Goal: Information Seeking & Learning: Find specific fact

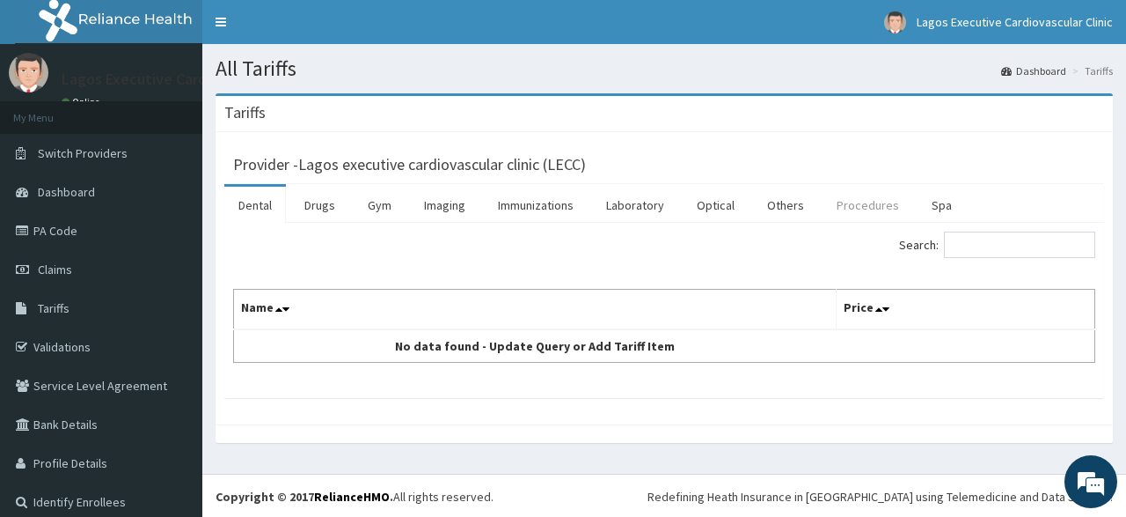
click at [839, 205] on link "Procedures" at bounding box center [868, 205] width 91 height 37
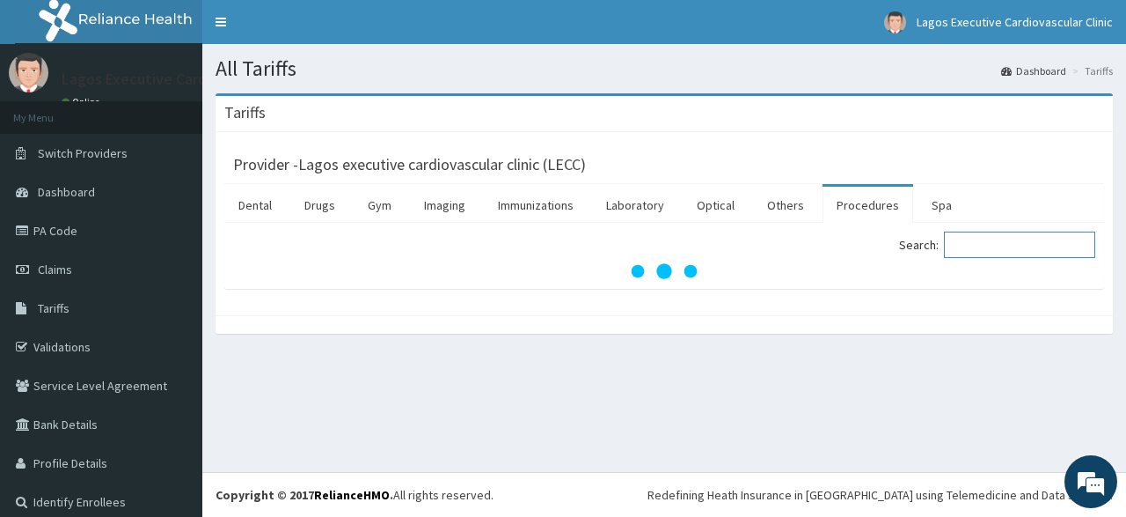
click at [993, 246] on input "Search:" at bounding box center [1019, 244] width 151 height 26
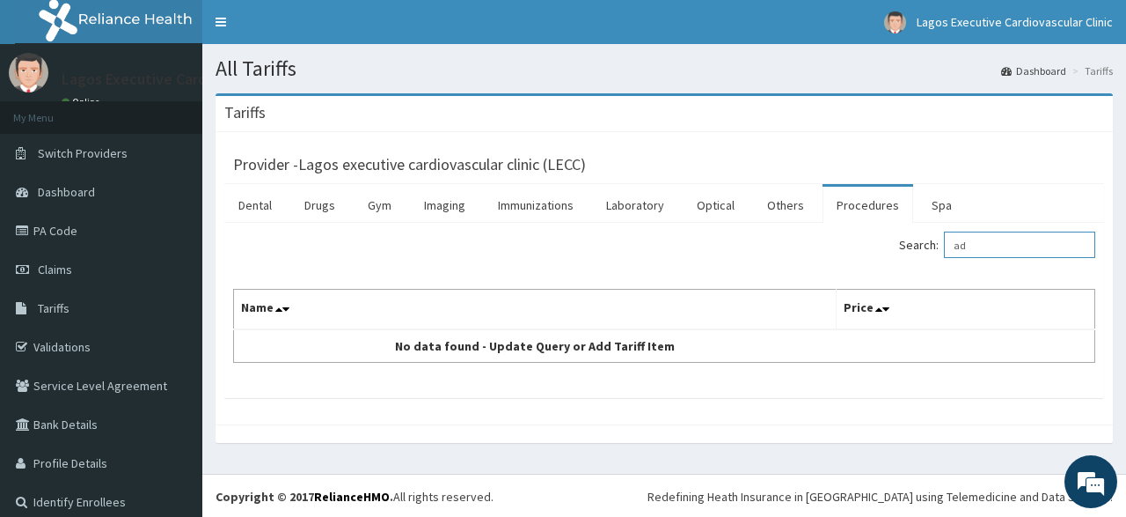
type input "a"
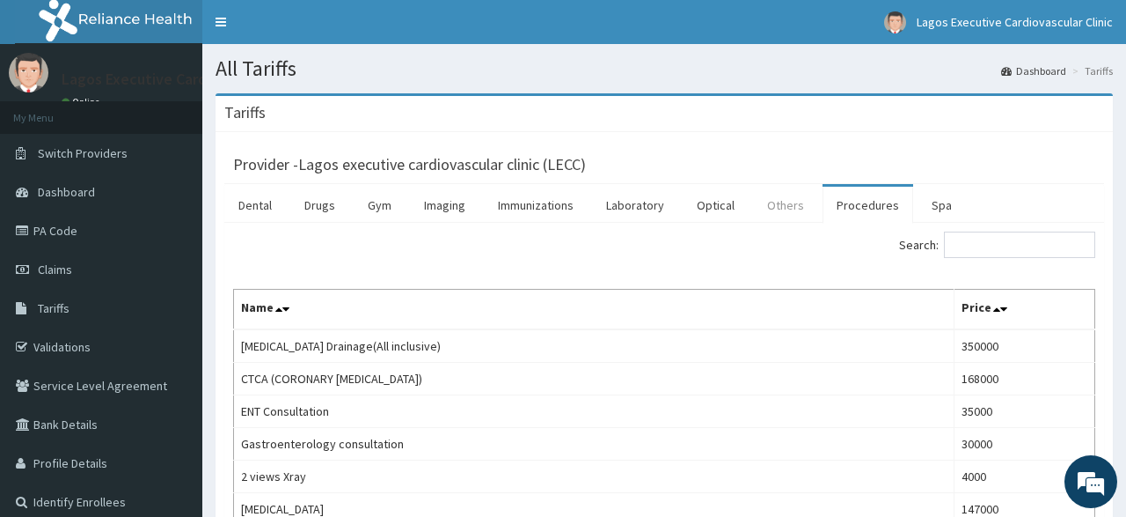
click at [766, 206] on link "Others" at bounding box center [785, 205] width 65 height 37
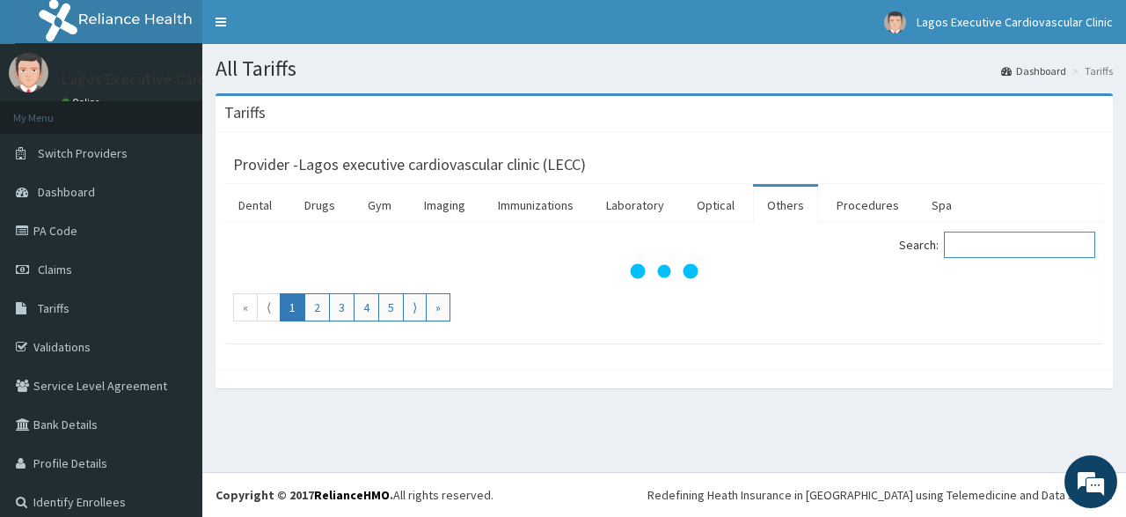
click at [991, 247] on input "Search:" at bounding box center [1019, 244] width 151 height 26
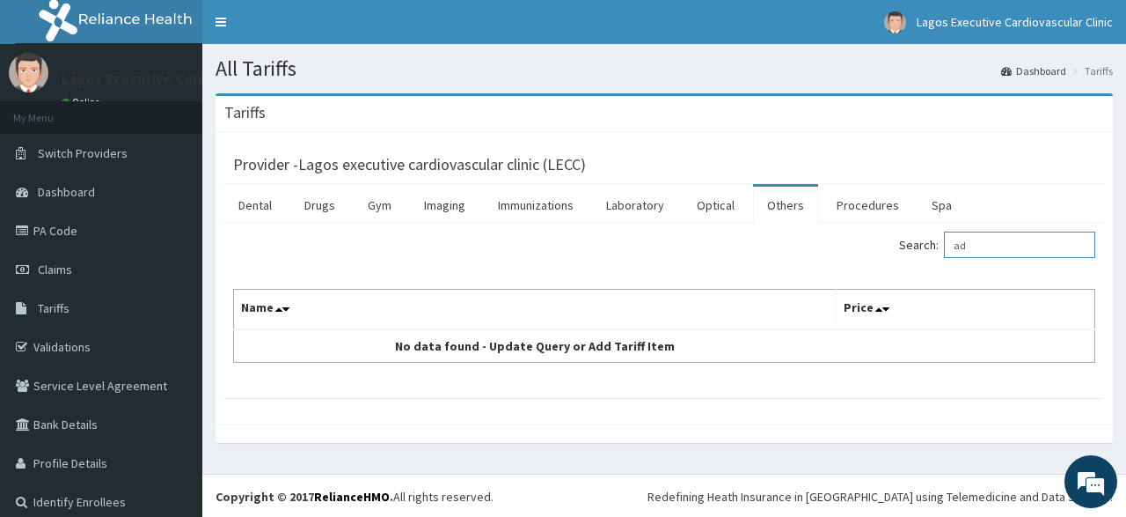
type input "a"
type input "r"
click at [623, 203] on link "Laboratory" at bounding box center [635, 205] width 86 height 37
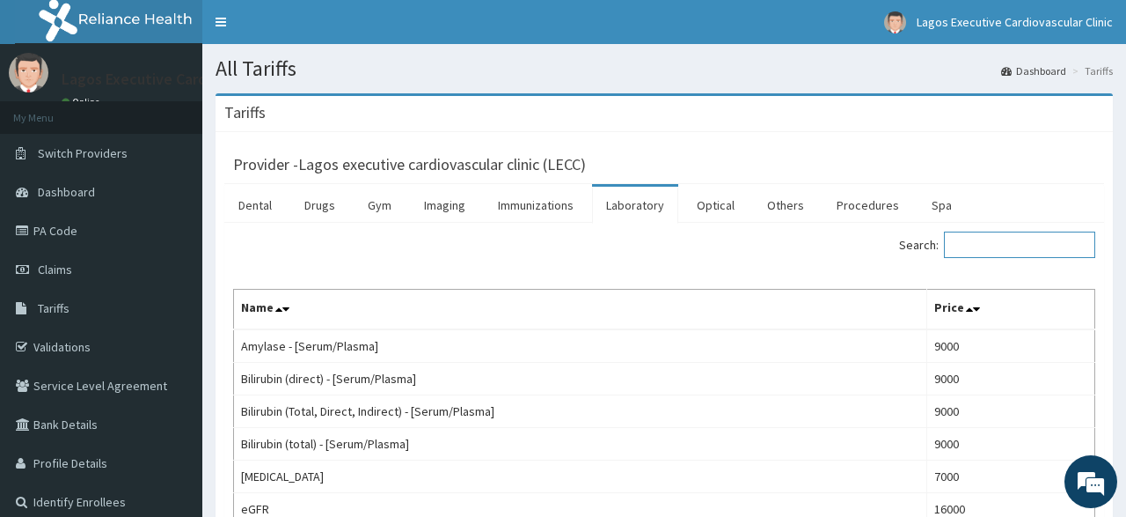
click at [993, 244] on input "Search:" at bounding box center [1019, 244] width 151 height 26
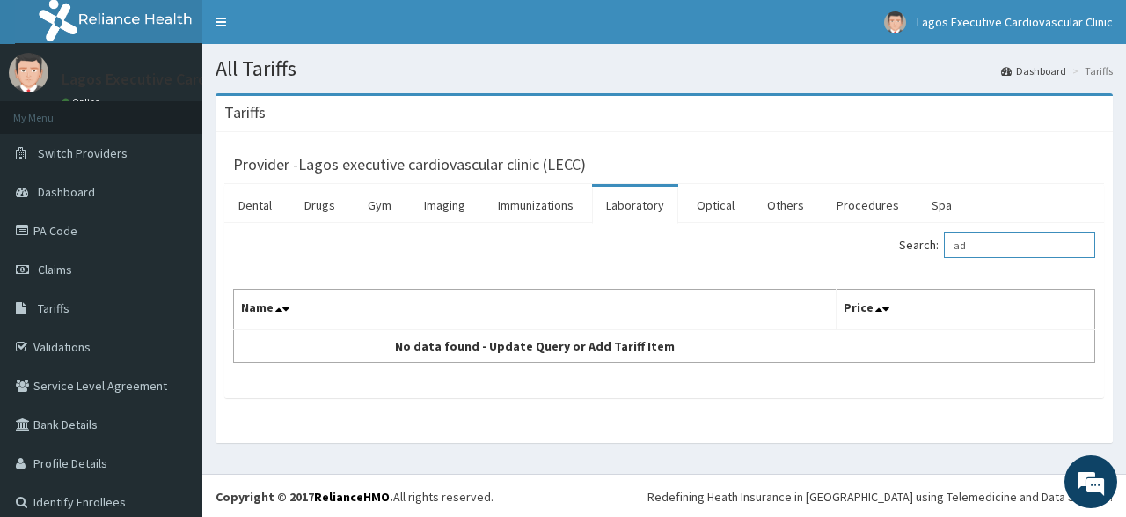
type input "a"
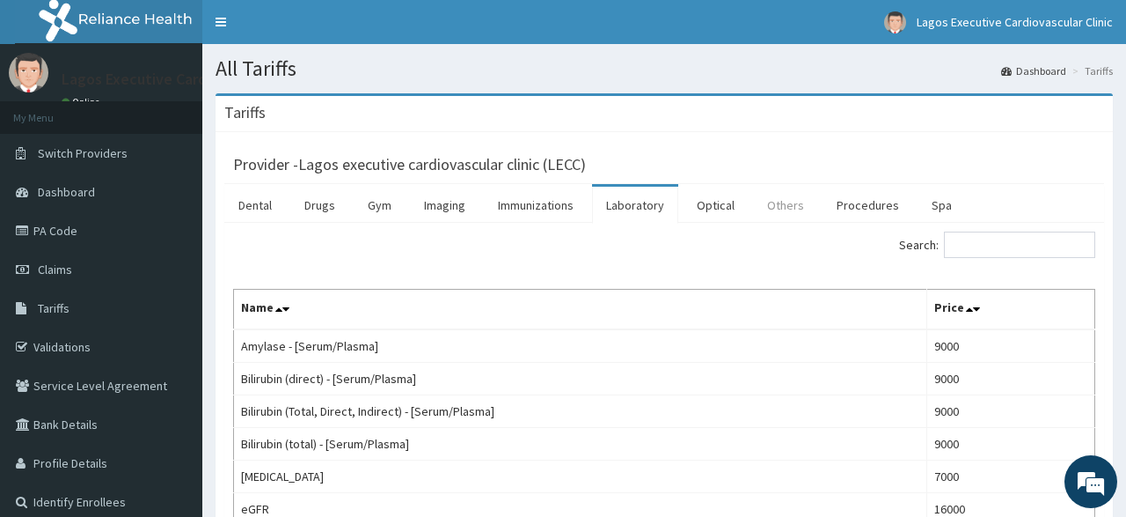
click at [774, 209] on link "Others" at bounding box center [785, 205] width 65 height 37
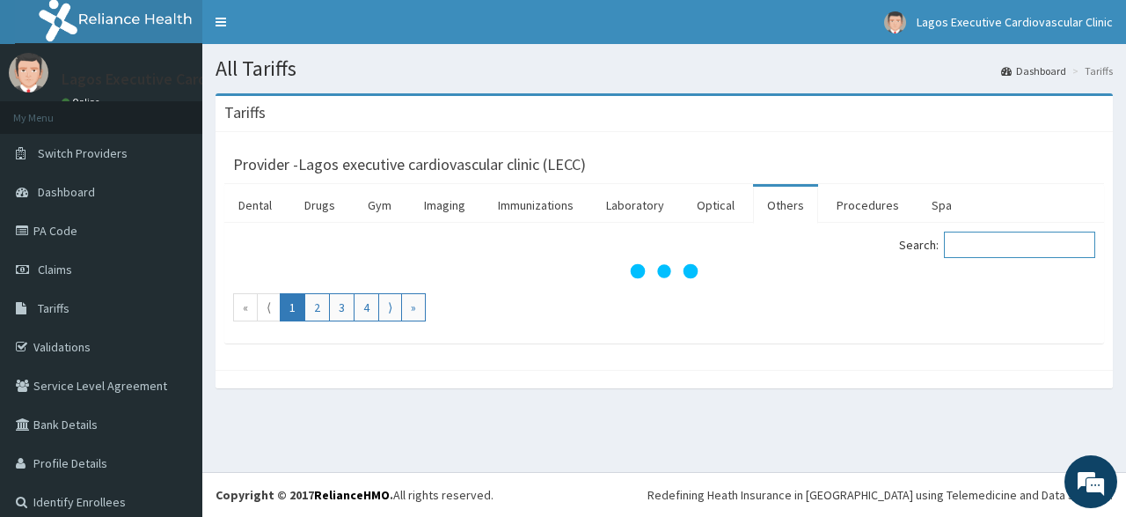
click at [981, 249] on input "Search:" at bounding box center [1019, 244] width 151 height 26
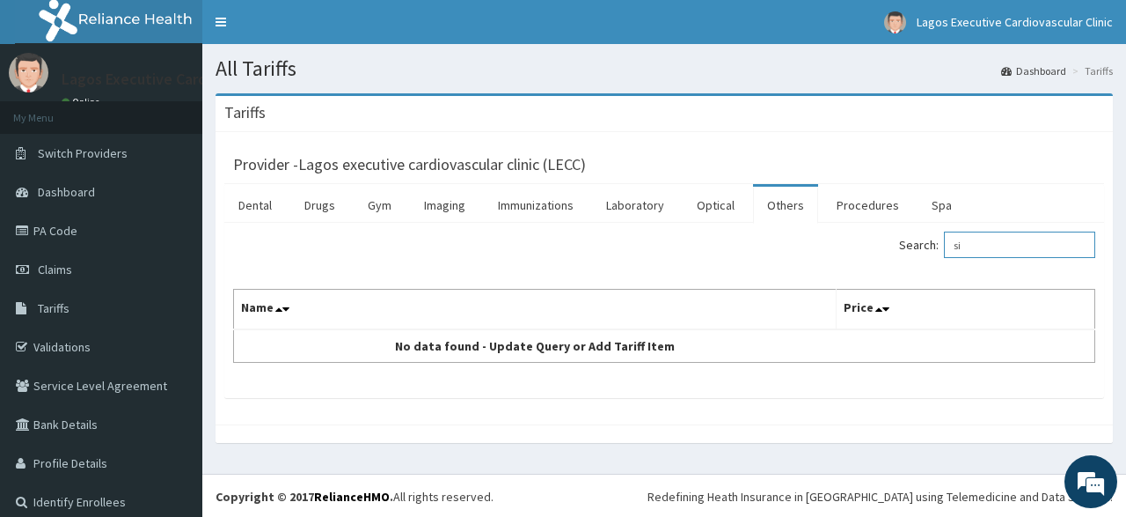
type input "s"
type input "r"
click at [861, 210] on link "Procedures" at bounding box center [868, 205] width 91 height 37
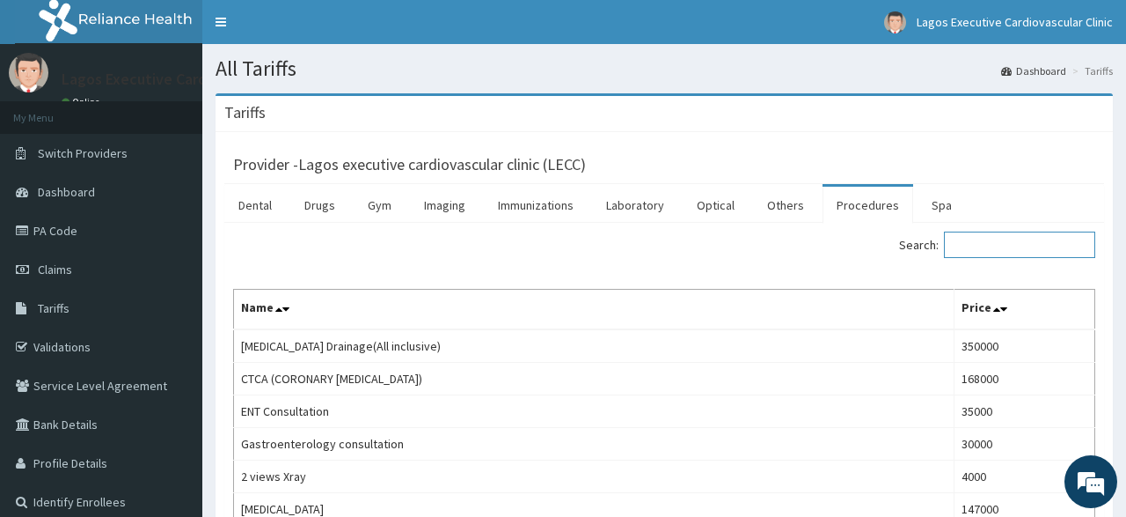
click at [1029, 254] on input "Search:" at bounding box center [1019, 244] width 151 height 26
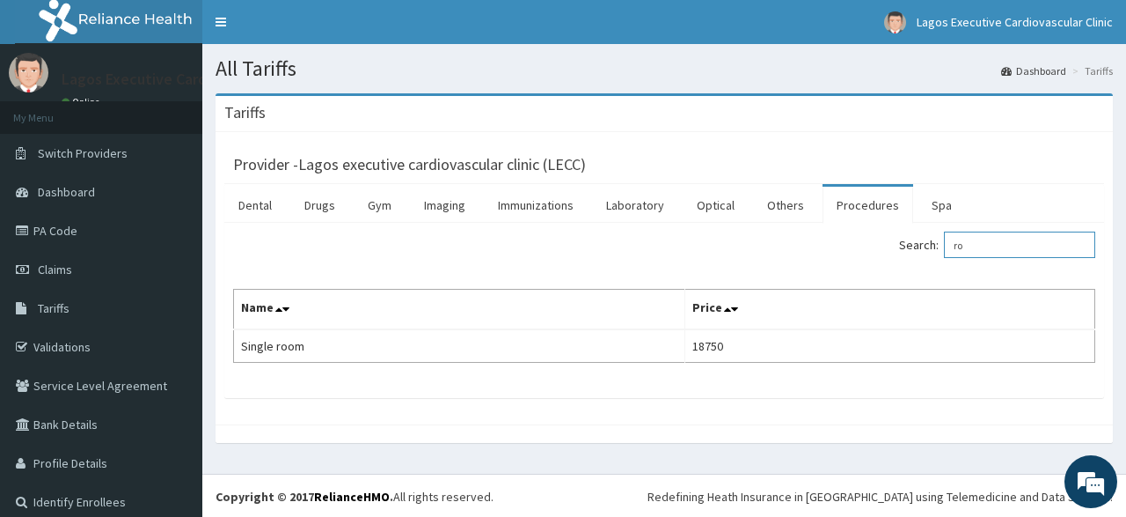
type input "r"
type input "a"
type input "room"
click at [742, 313] on span at bounding box center [736, 309] width 25 height 25
click at [751, 265] on div "Search: room Name Price Single room 18750" at bounding box center [664, 296] width 862 height 131
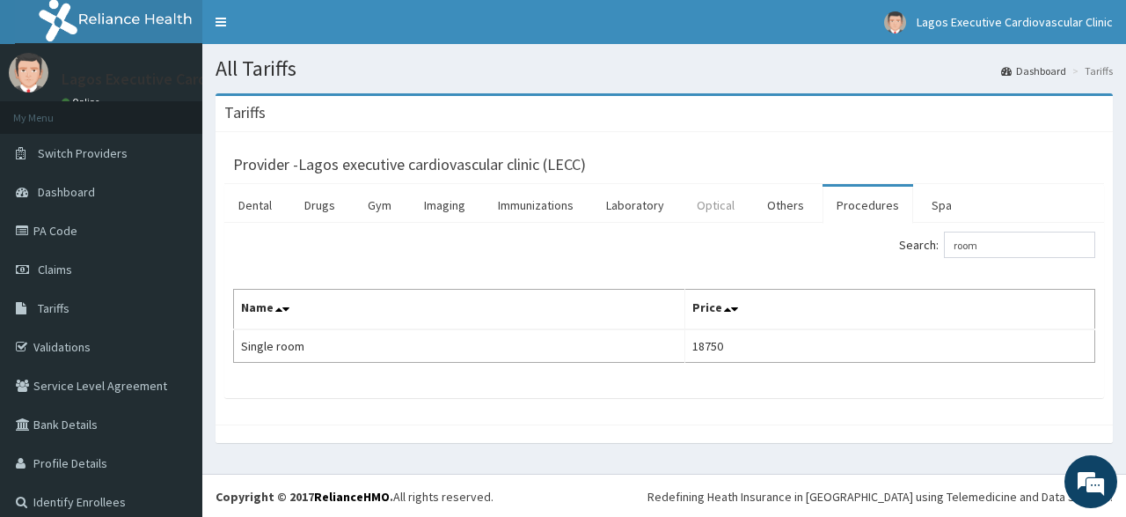
drag, startPoint x: 689, startPoint y: 247, endPoint x: 685, endPoint y: 219, distance: 28.4
click at [689, 241] on div "Search: room" at bounding box center [887, 246] width 418 height 31
click at [777, 207] on link "Others" at bounding box center [785, 205] width 65 height 37
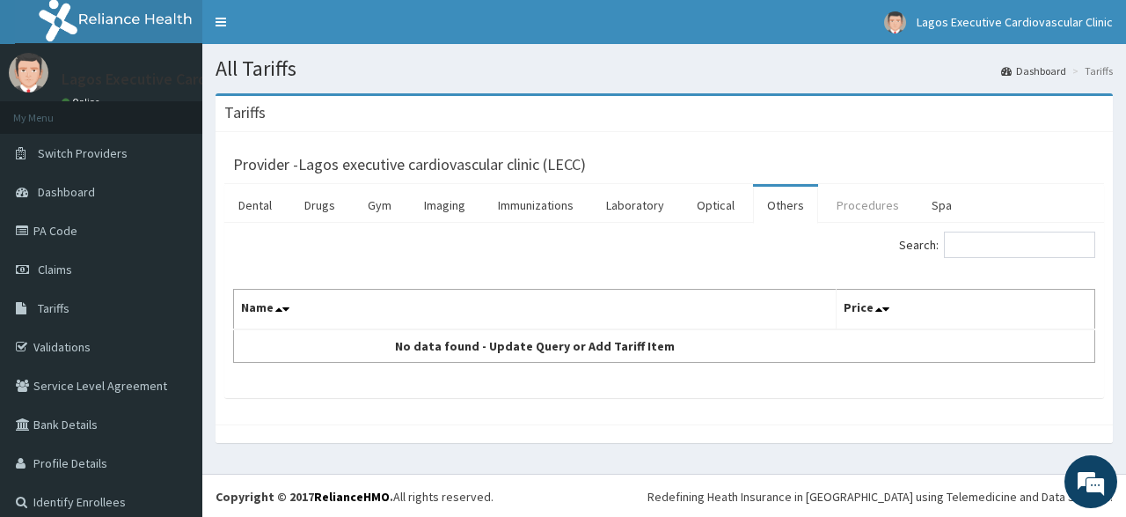
click at [861, 207] on link "Procedures" at bounding box center [868, 205] width 91 height 37
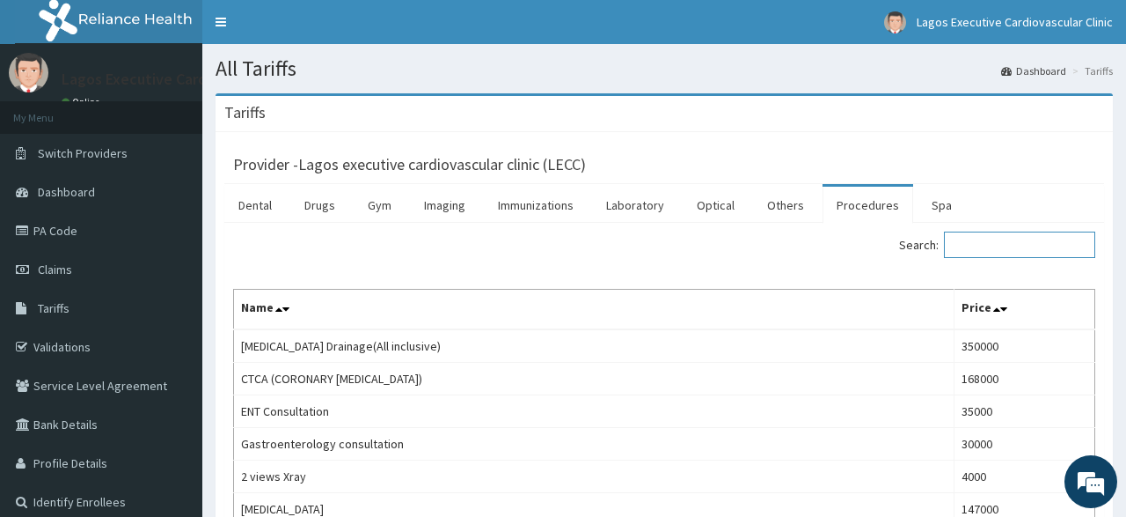
click at [958, 249] on input "Search:" at bounding box center [1019, 244] width 151 height 26
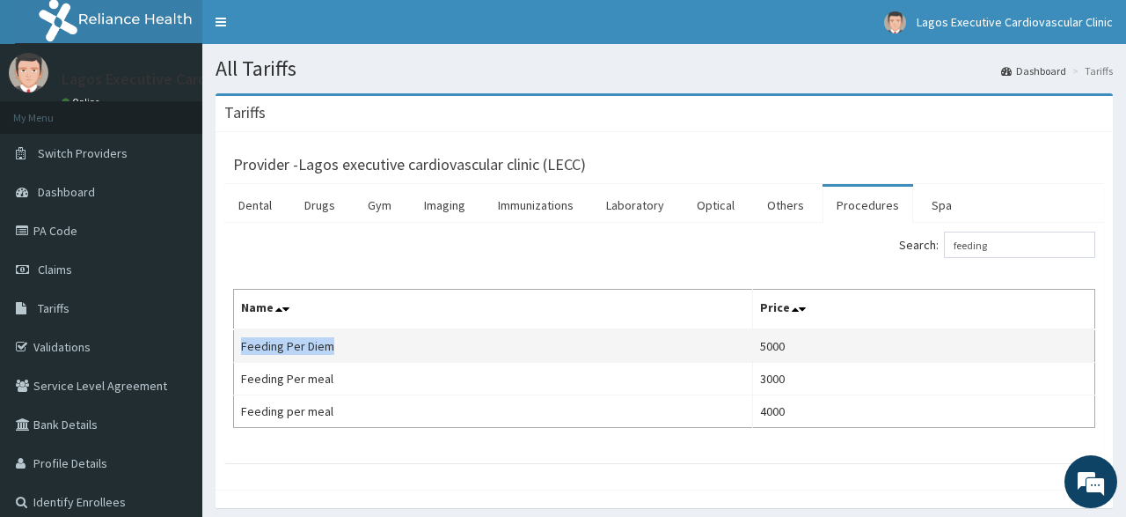
drag, startPoint x: 242, startPoint y: 342, endPoint x: 329, endPoint y: 353, distance: 87.8
click at [329, 353] on td "Feeding Per Diem" at bounding box center [493, 345] width 519 height 33
copy td "Feeding Per Diem"
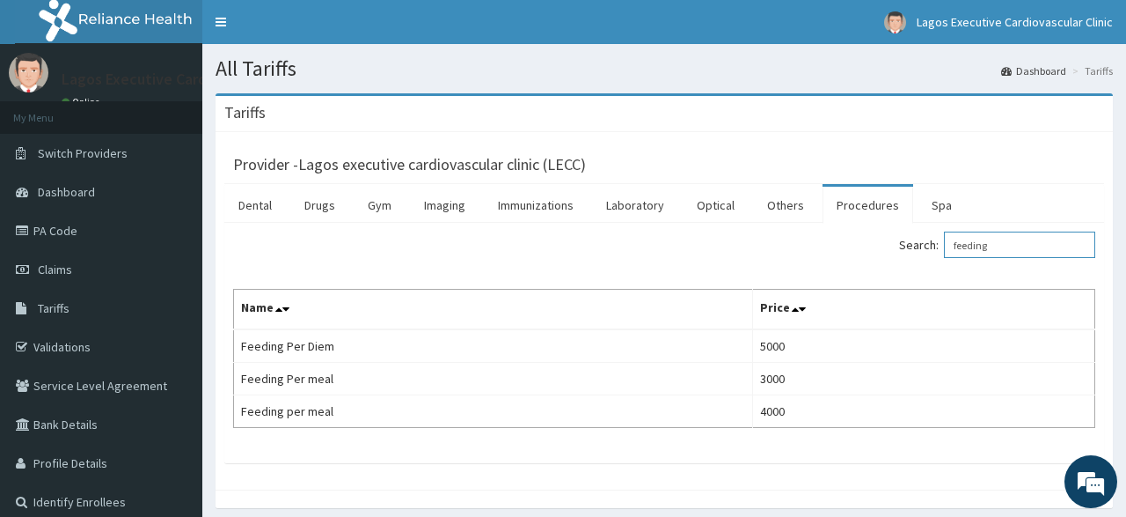
click at [1036, 246] on input "feeding" at bounding box center [1019, 244] width 151 height 26
type input "f"
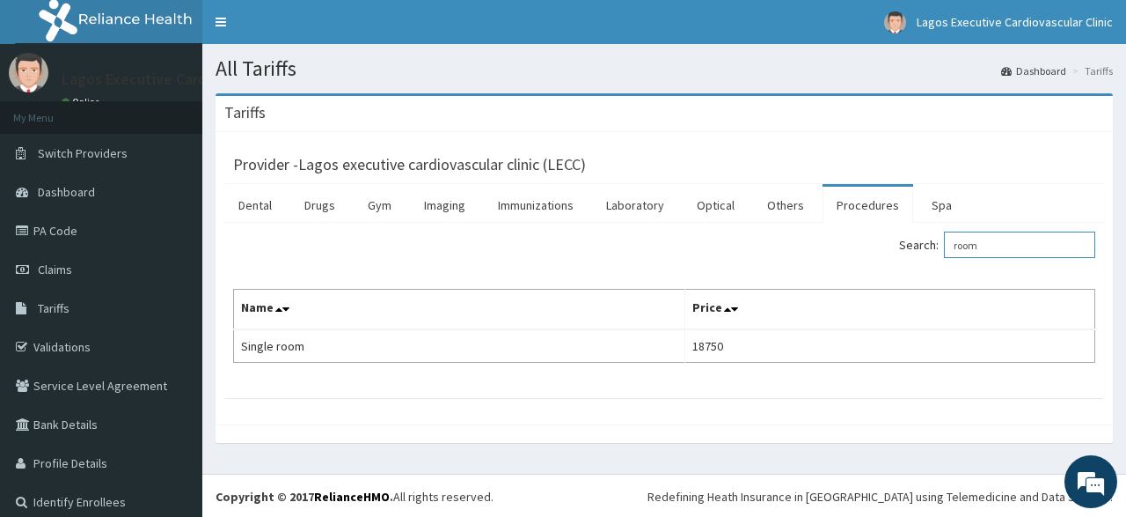
type input "room"
